Goal: Navigation & Orientation: Find specific page/section

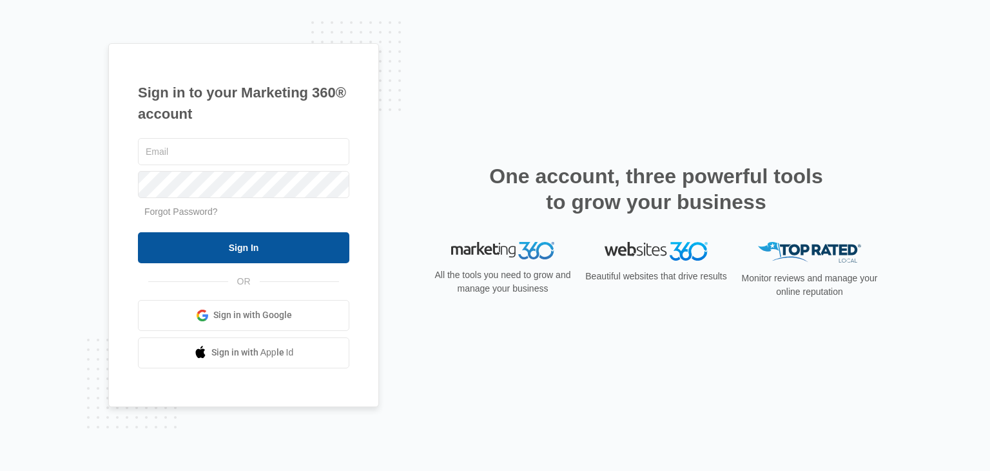
type input "[EMAIL_ADDRESS][DOMAIN_NAME]"
click at [292, 242] on input "Sign In" at bounding box center [243, 247] width 211 height 31
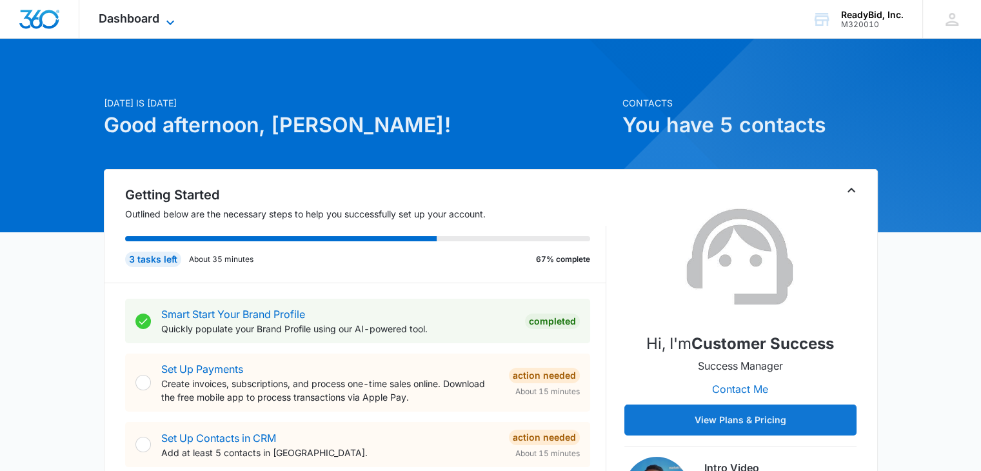
click at [168, 12] on div "Dashboard Apps Reputation Websites Forms CRM Email Social Content Ads Intellige…" at bounding box center [138, 19] width 118 height 38
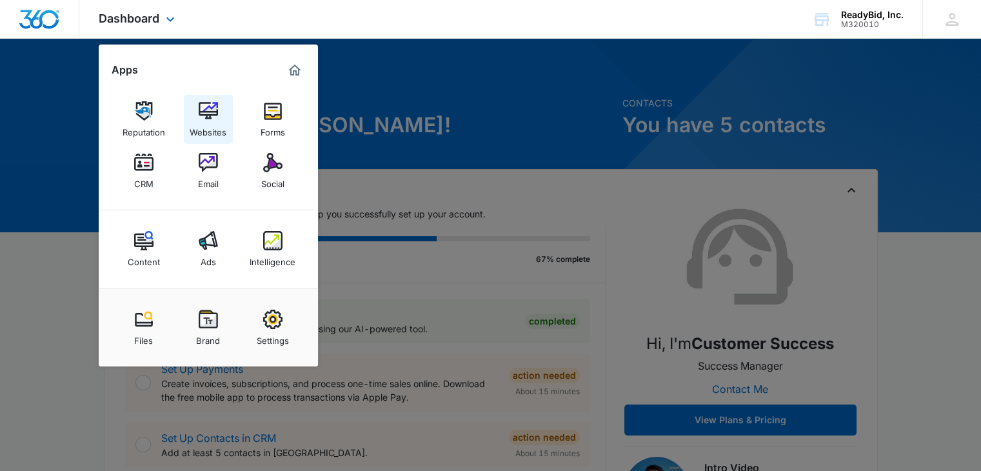
click at [226, 130] on link "Websites" at bounding box center [208, 119] width 49 height 49
